Goal: Task Accomplishment & Management: Use online tool/utility

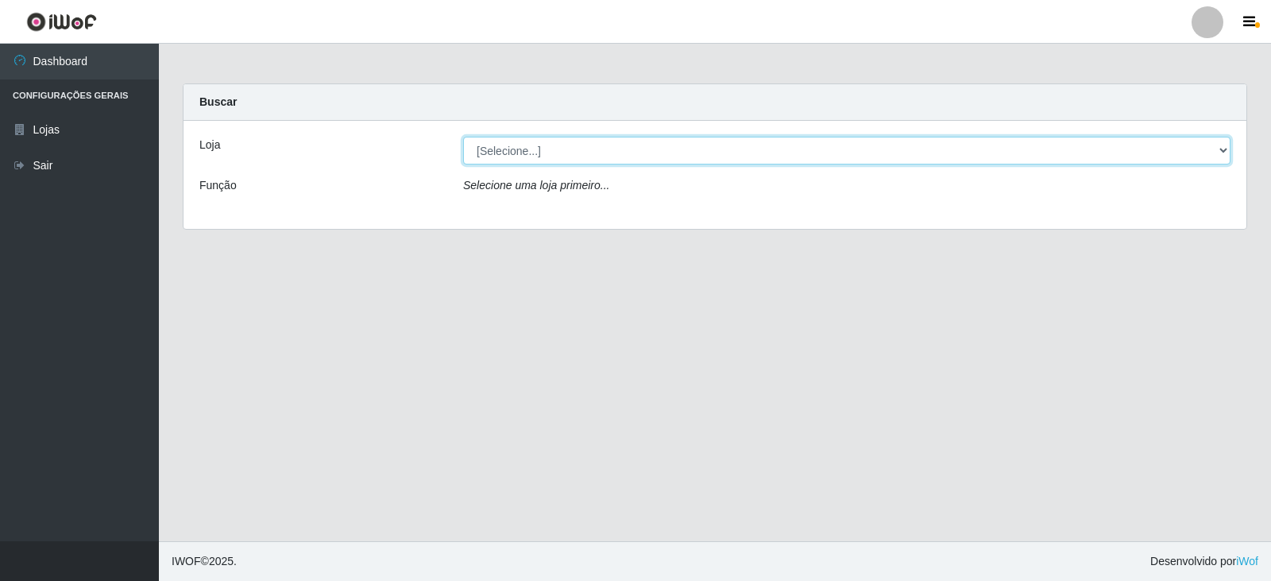
click at [1225, 156] on select "[Selecione...] Queiroz Atacadão - Catolé do Rocha" at bounding box center [847, 151] width 768 height 28
select select "500"
click at [463, 137] on select "[Selecione...] Queiroz Atacadão - Catolé do Rocha" at bounding box center [847, 151] width 768 height 28
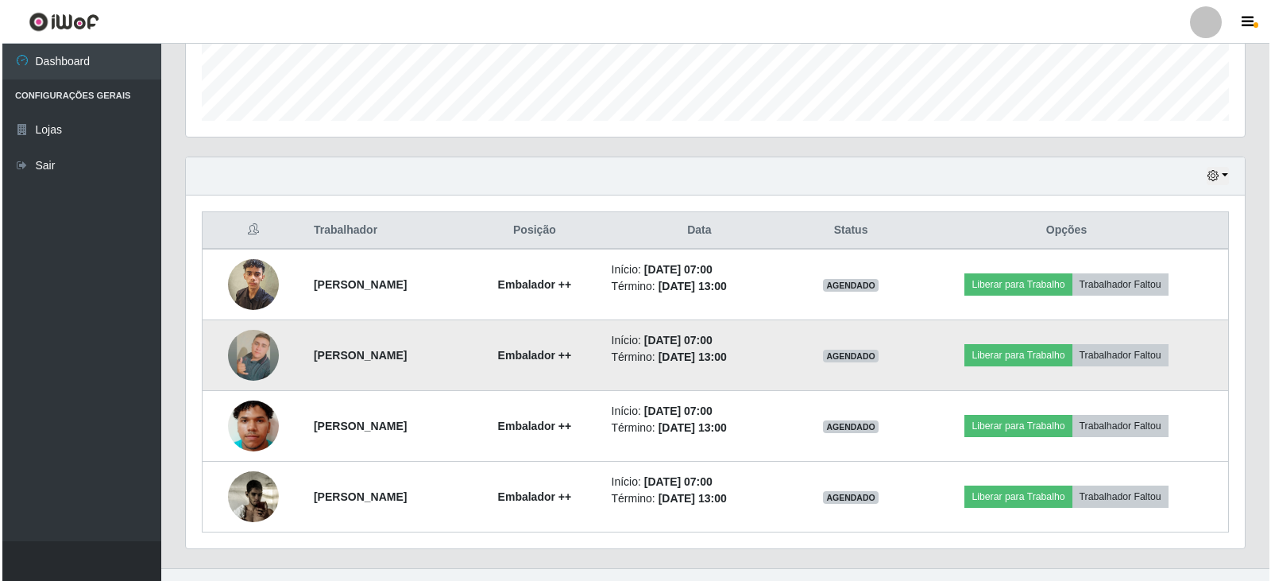
scroll to position [474, 0]
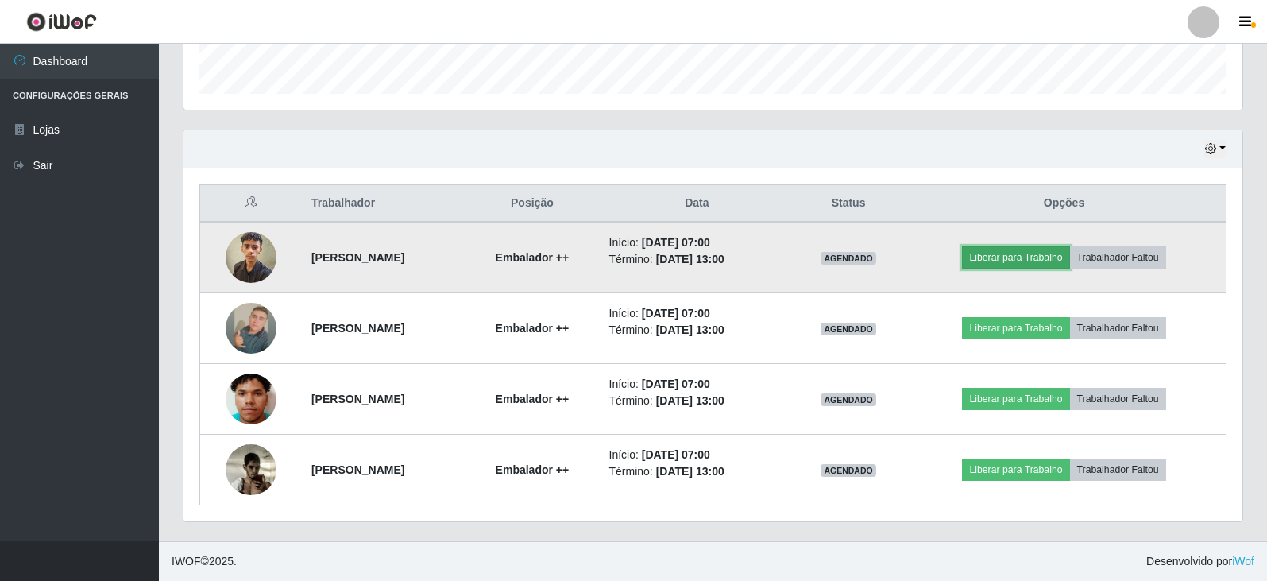
click at [1014, 253] on button "Liberar para Trabalho" at bounding box center [1015, 257] width 107 height 22
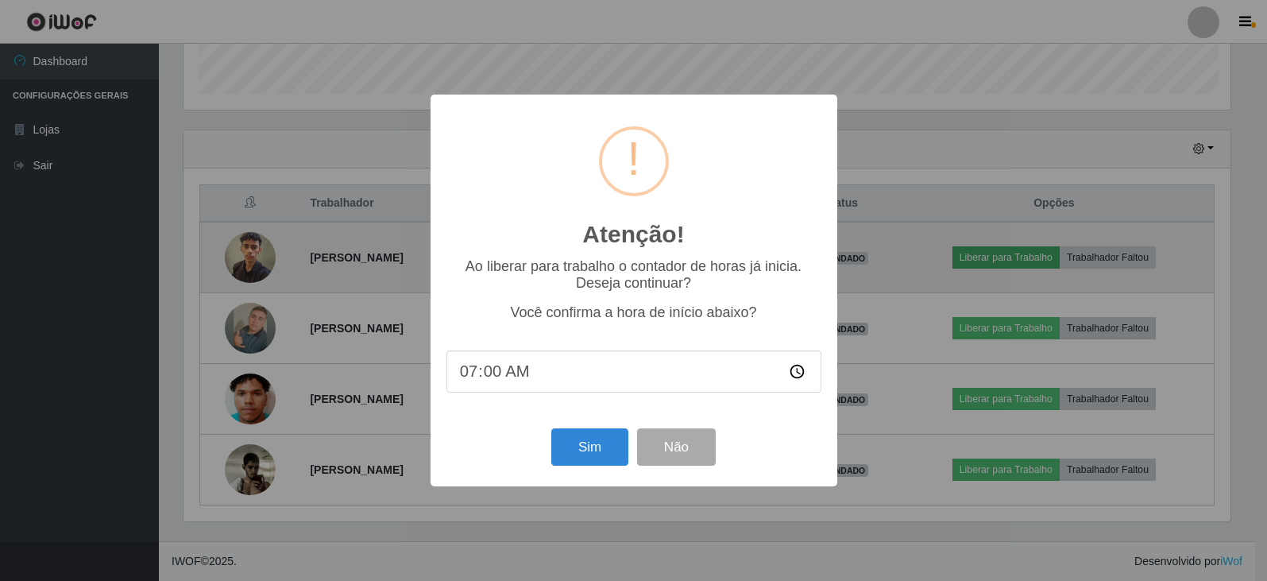
scroll to position [330, 1051]
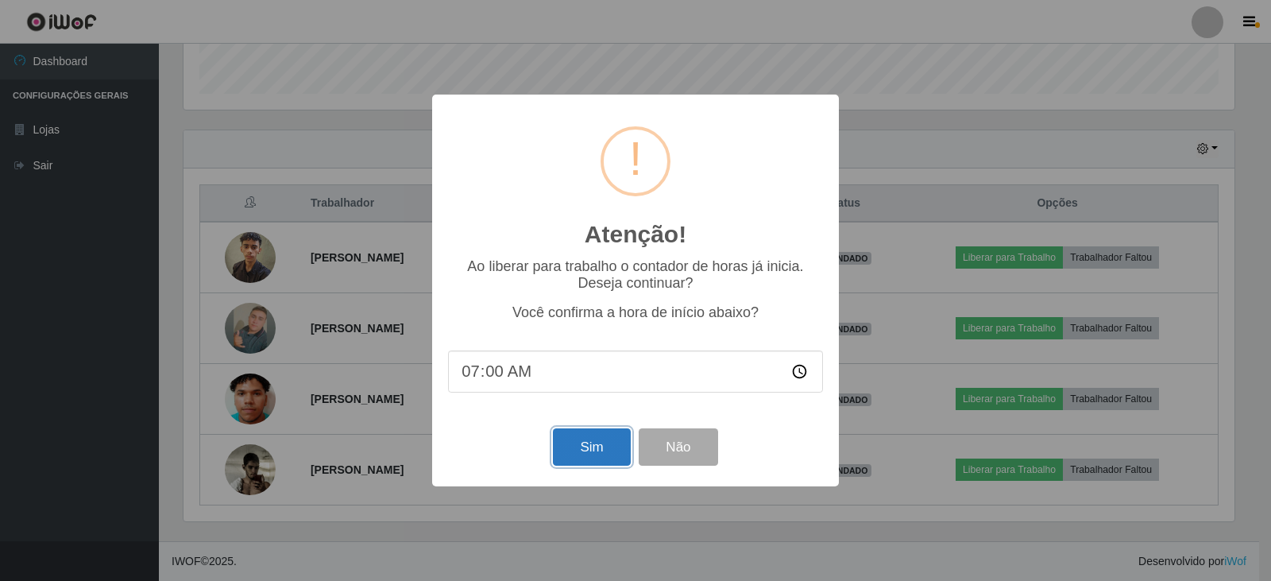
click at [587, 464] on button "Sim" at bounding box center [591, 446] width 77 height 37
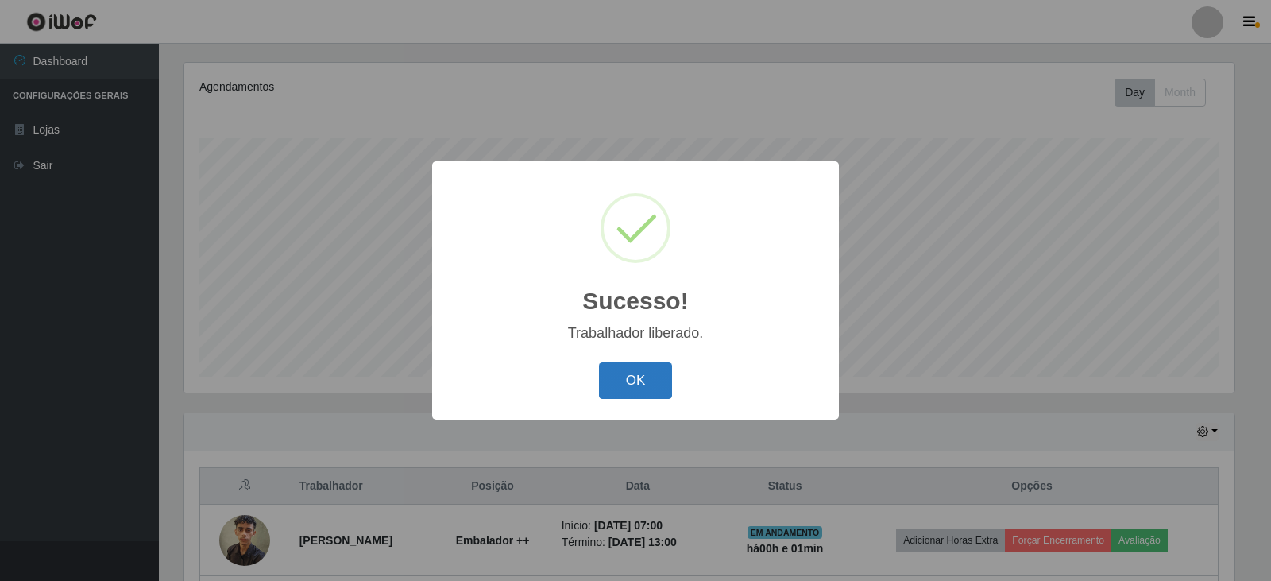
click at [648, 378] on button "OK" at bounding box center [636, 380] width 74 height 37
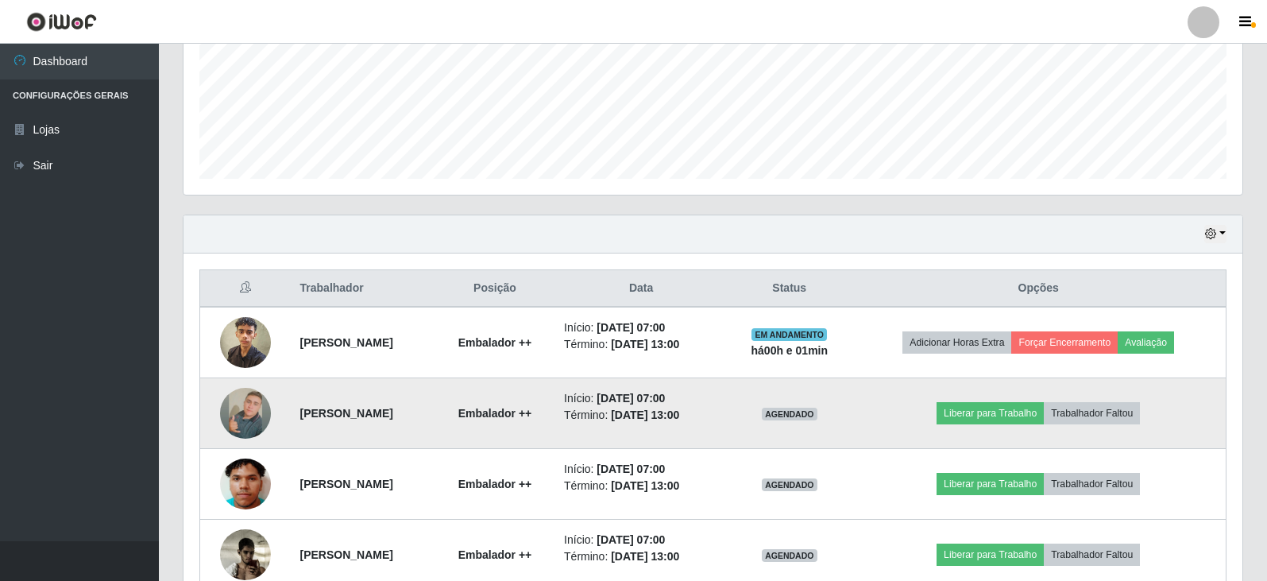
scroll to position [474, 0]
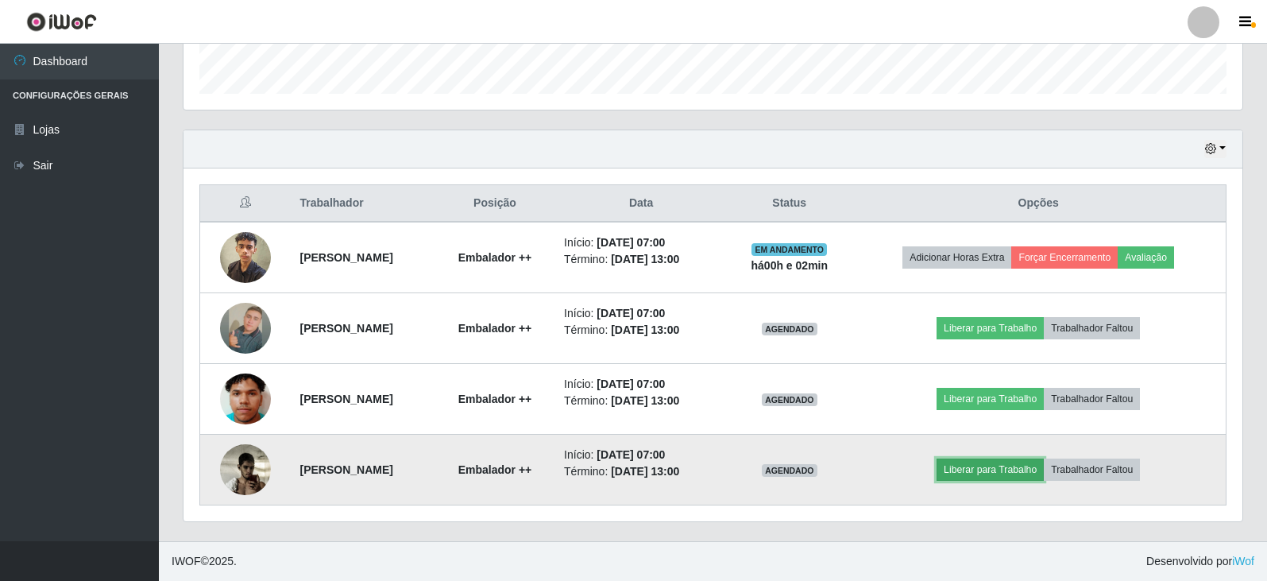
click at [976, 472] on button "Liberar para Trabalho" at bounding box center [990, 470] width 107 height 22
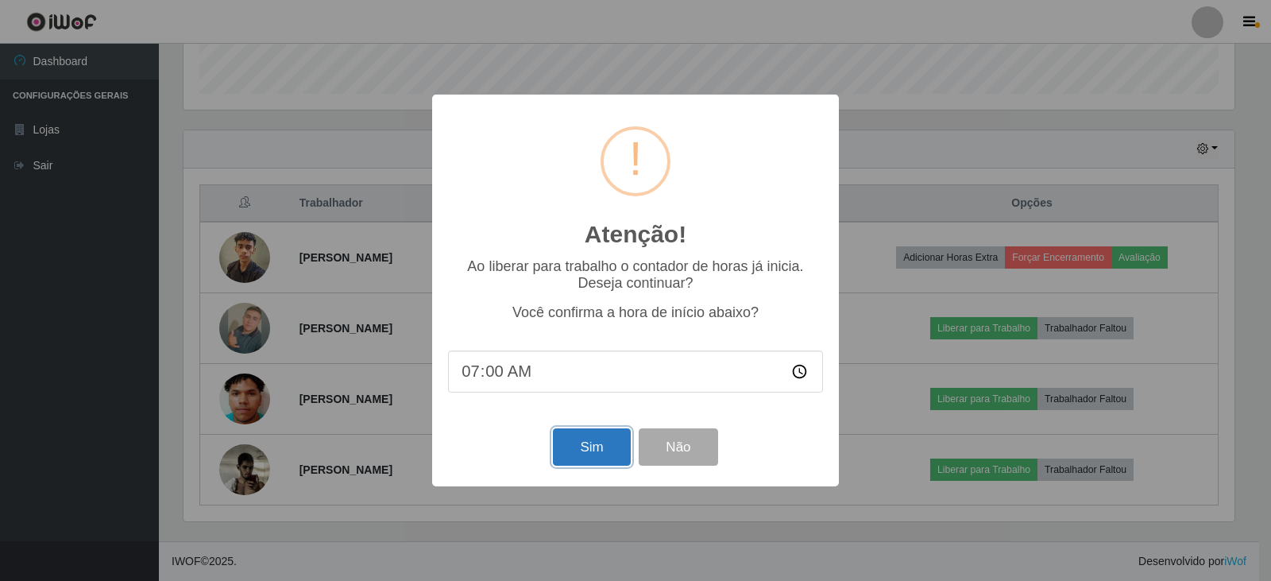
click at [584, 454] on button "Sim" at bounding box center [591, 446] width 77 height 37
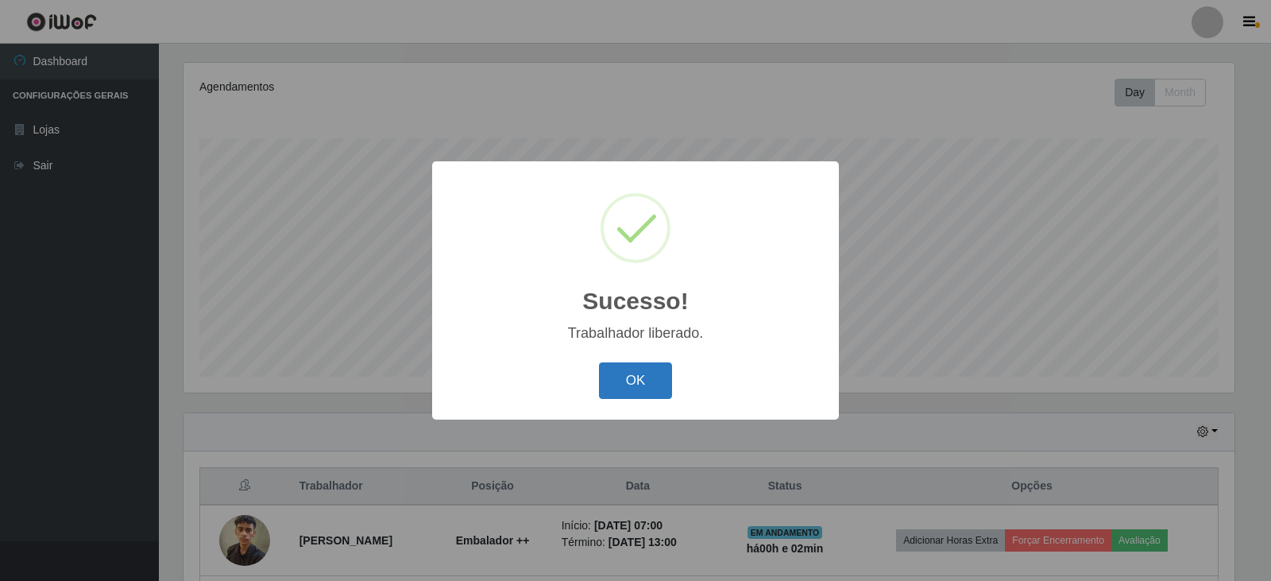
click at [617, 393] on button "OK" at bounding box center [636, 380] width 74 height 37
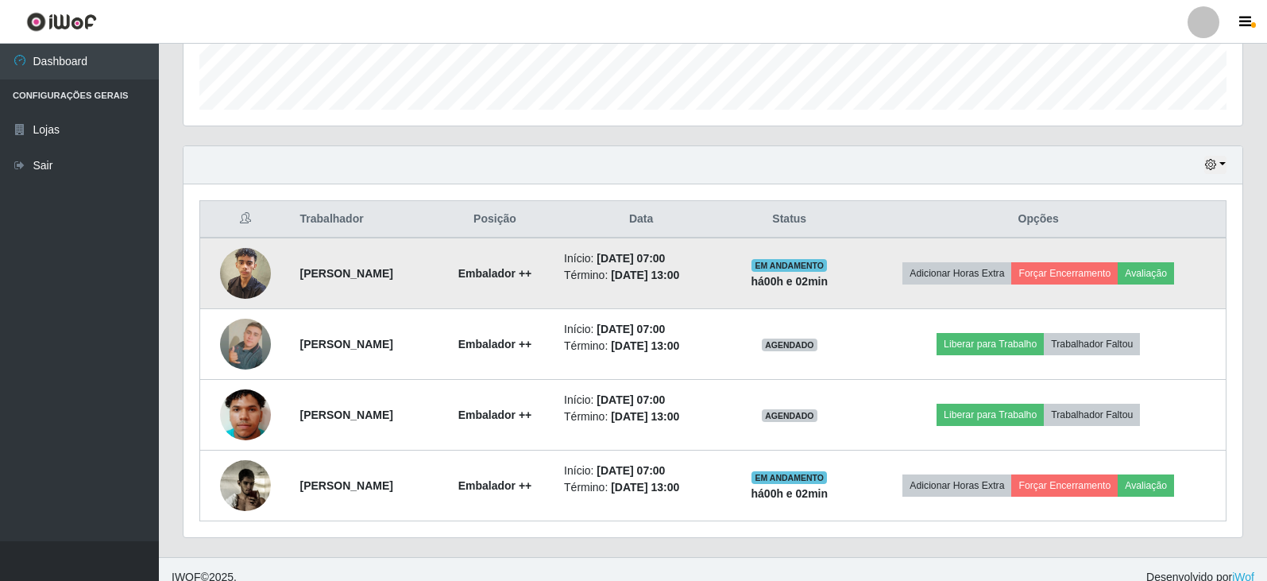
scroll to position [474, 0]
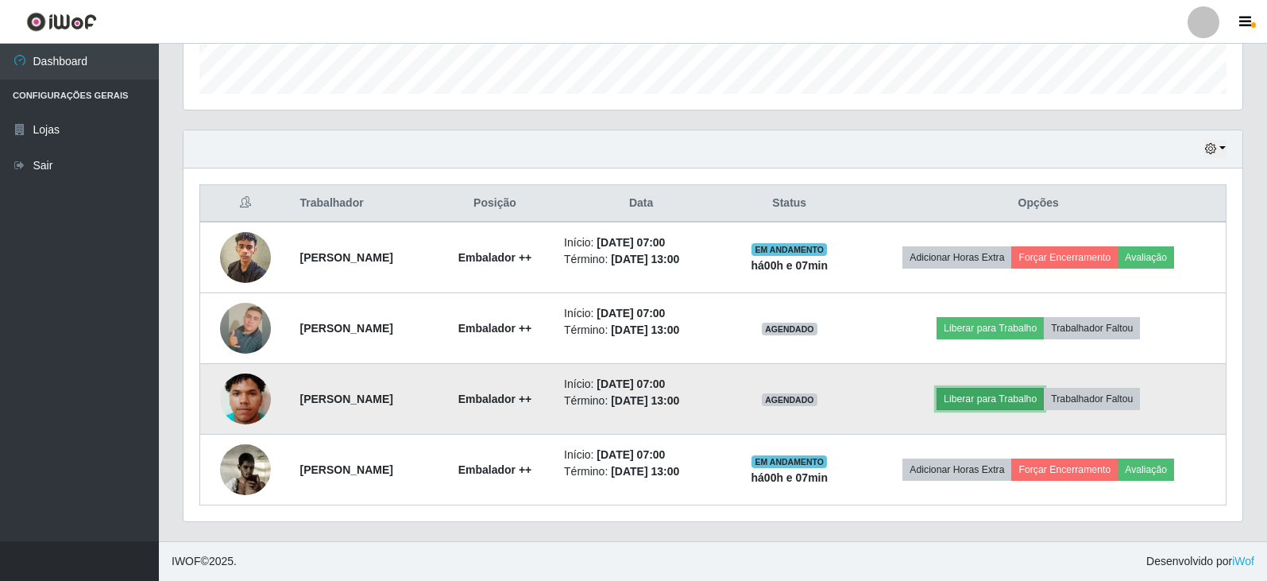
click at [983, 404] on button "Liberar para Trabalho" at bounding box center [990, 399] width 107 height 22
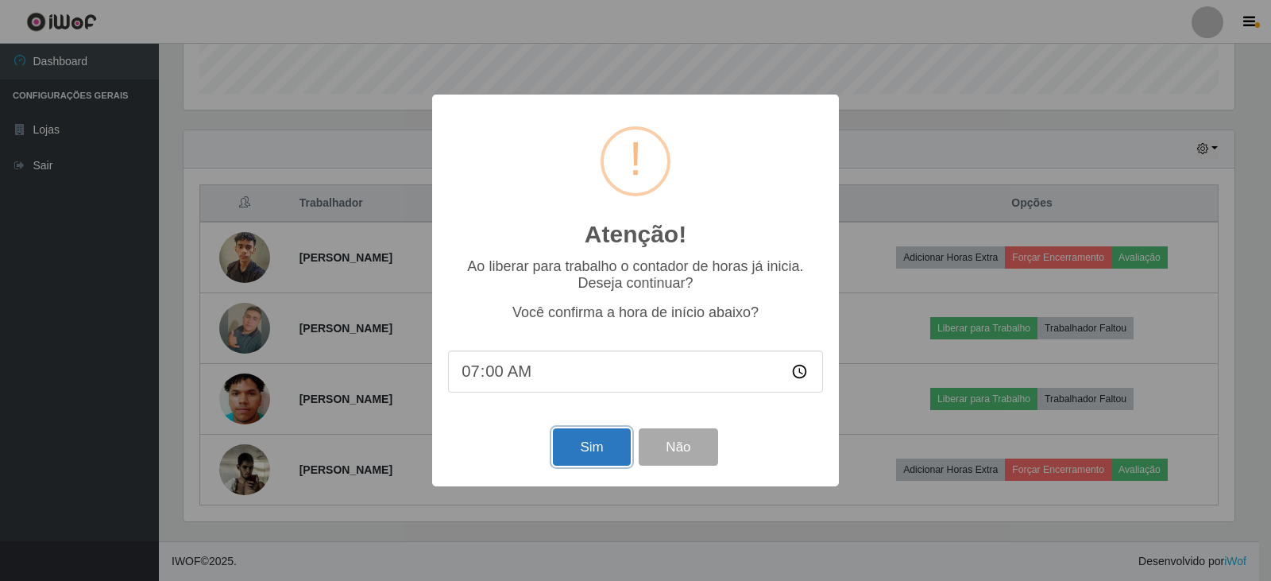
click at [597, 444] on button "Sim" at bounding box center [591, 446] width 77 height 37
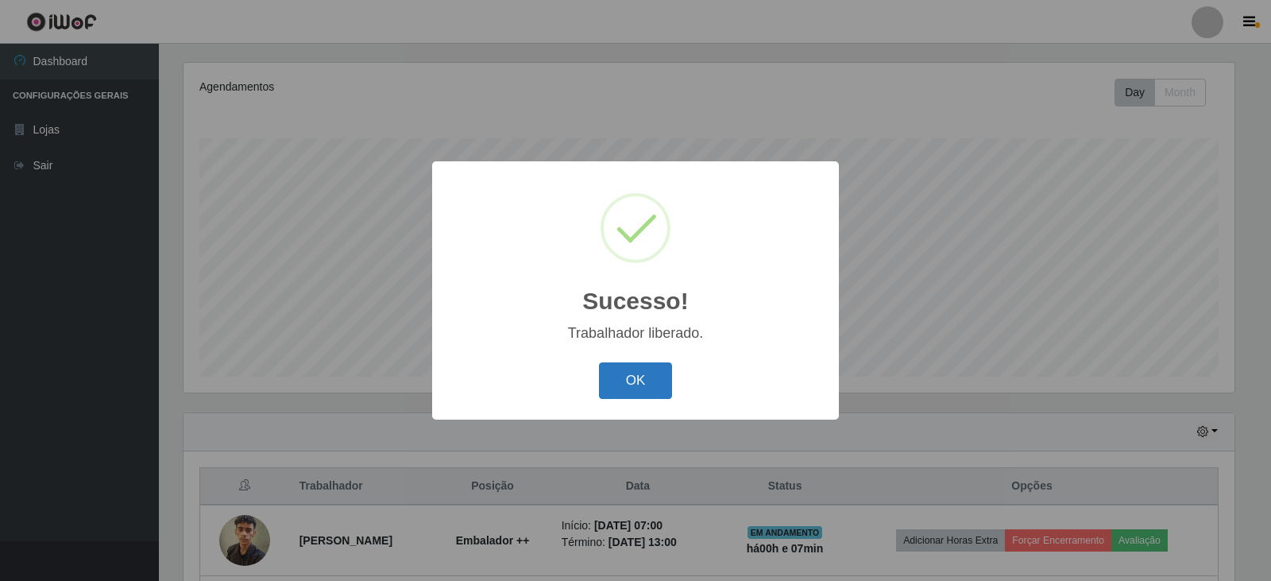
click at [633, 389] on button "OK" at bounding box center [636, 380] width 74 height 37
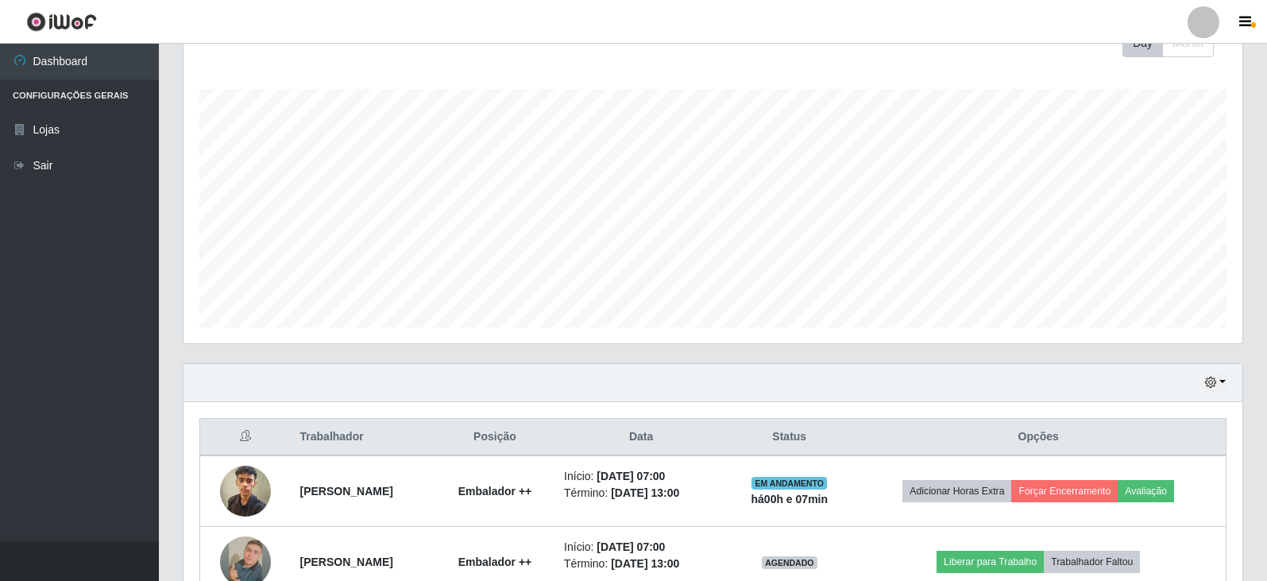
scroll to position [474, 0]
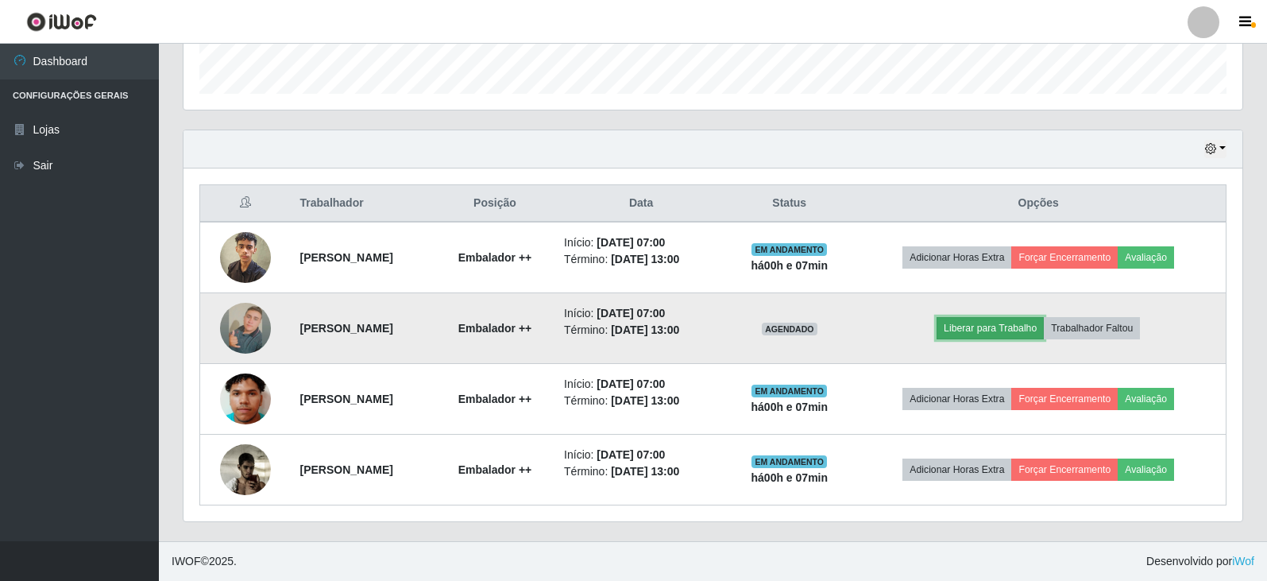
click at [997, 320] on button "Liberar para Trabalho" at bounding box center [990, 328] width 107 height 22
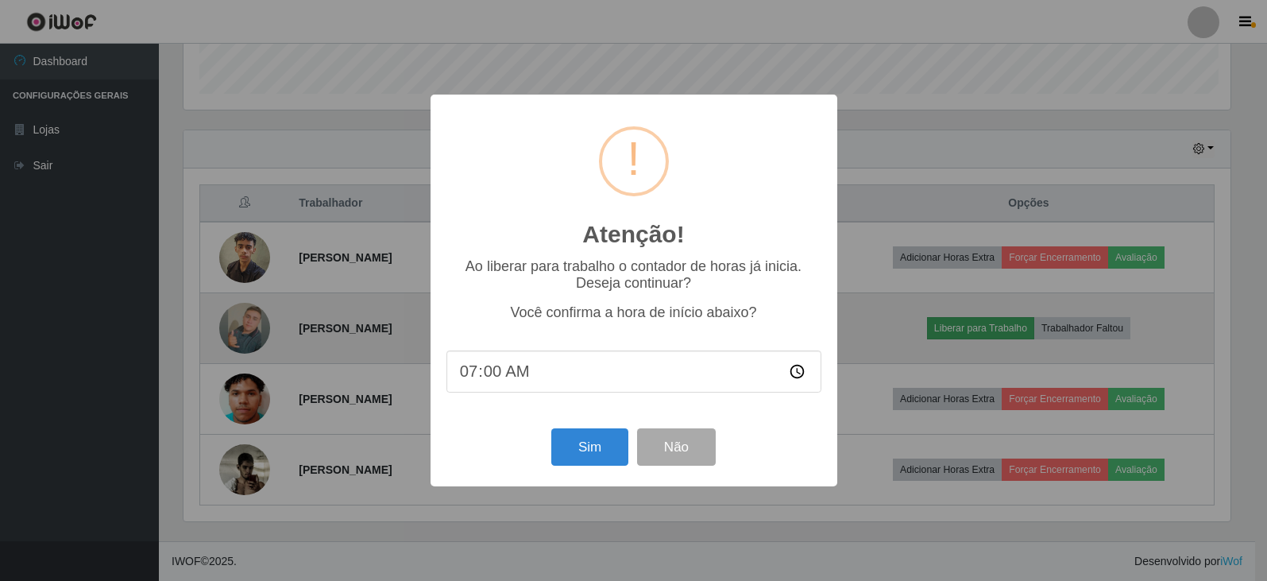
scroll to position [330, 1051]
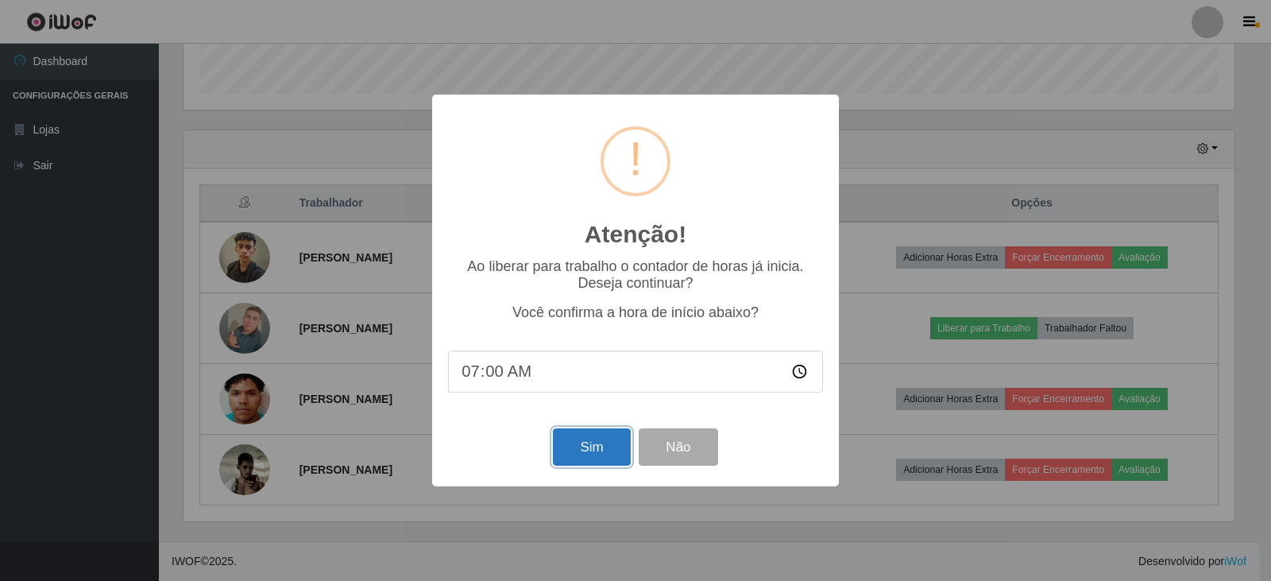
click at [590, 449] on button "Sim" at bounding box center [591, 446] width 77 height 37
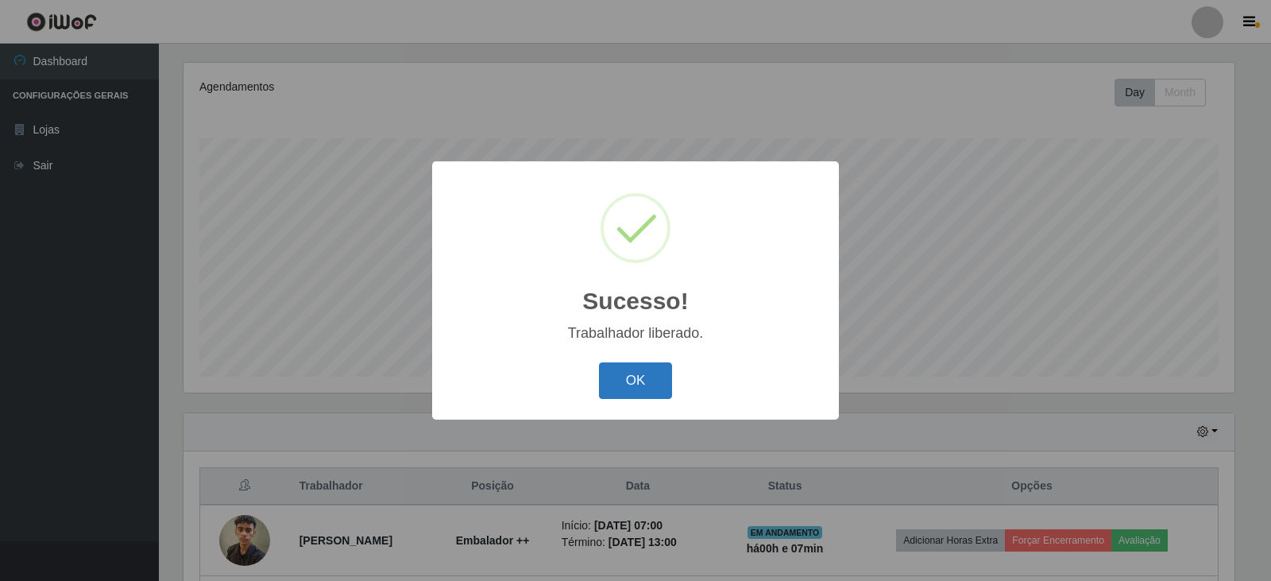
click at [619, 375] on button "OK" at bounding box center [636, 380] width 74 height 37
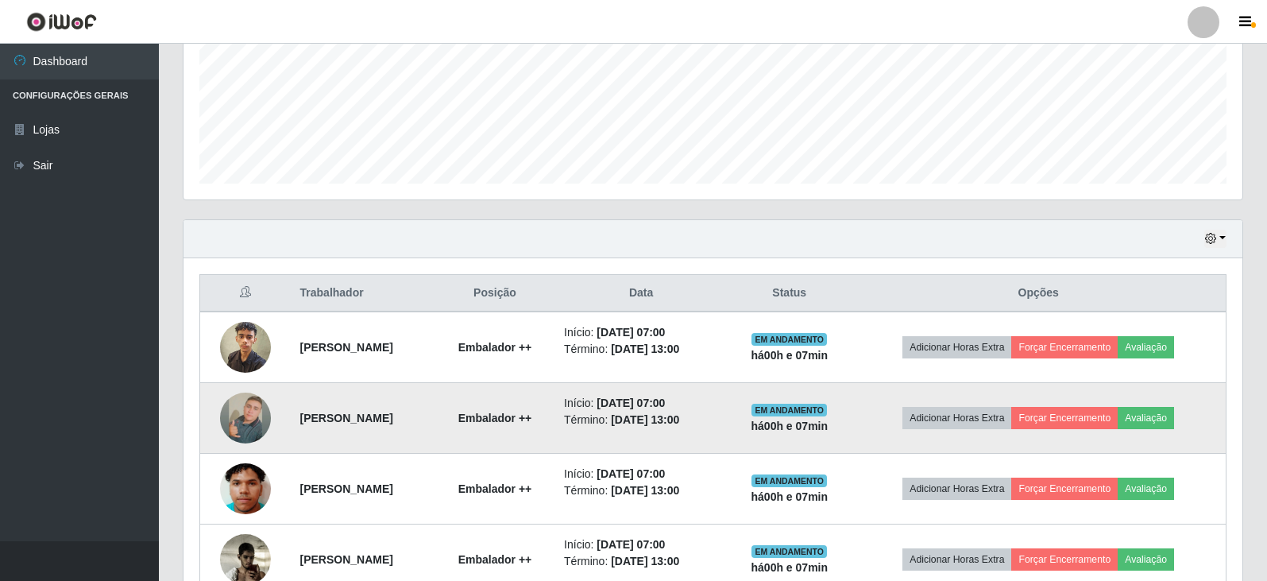
scroll to position [474, 0]
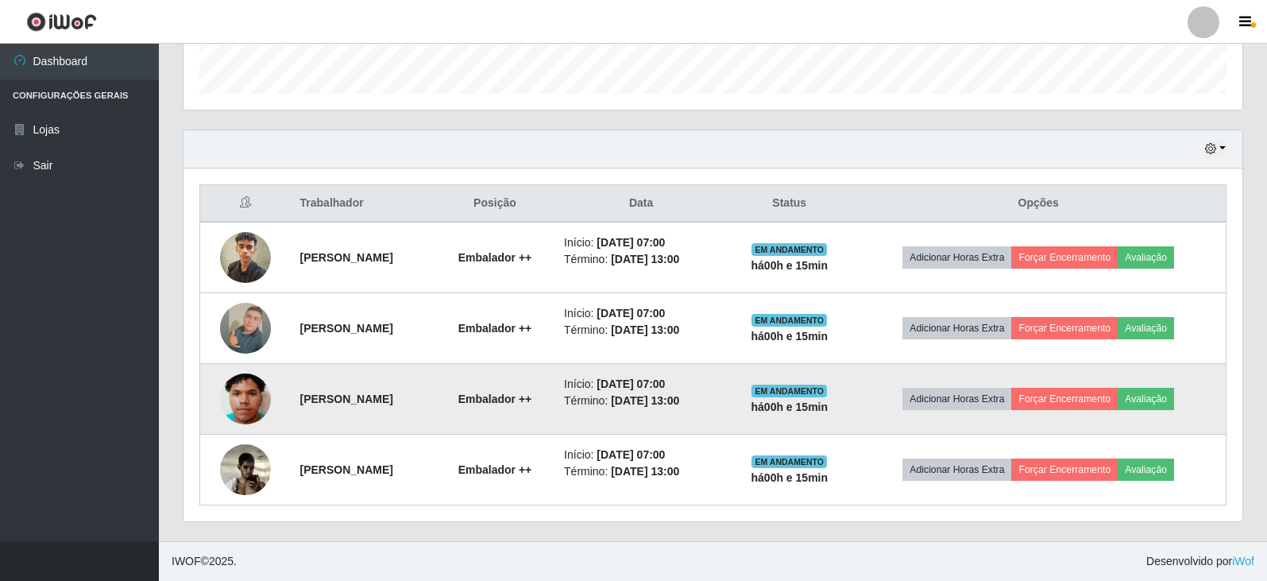
click at [742, 408] on div "Carregando... Buscar Recarregando em 7 segundos... Loja [Selecione...] Queiroz …" at bounding box center [713, 75] width 1061 height 932
